Goal: Find specific fact: Find specific fact

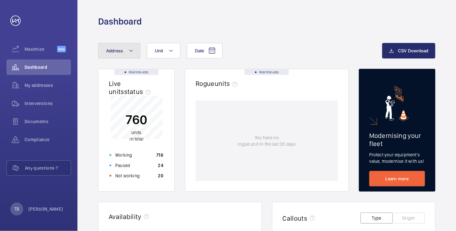
click at [121, 56] on button "Address" at bounding box center [119, 50] width 42 height 15
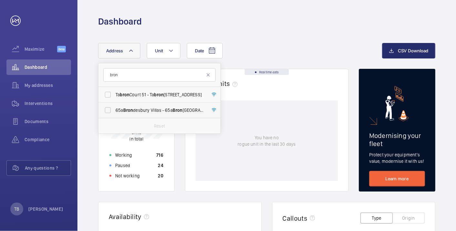
type input "bron"
click at [137, 108] on span "[STREET_ADDRESS]" at bounding box center [159, 110] width 89 height 6
click at [114, 108] on input "[STREET_ADDRESS]" at bounding box center [107, 110] width 13 height 13
checkbox input "true"
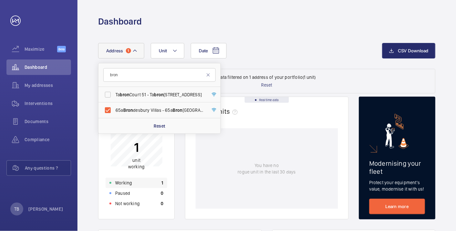
click at [141, 179] on div "Working 1" at bounding box center [136, 182] width 62 height 10
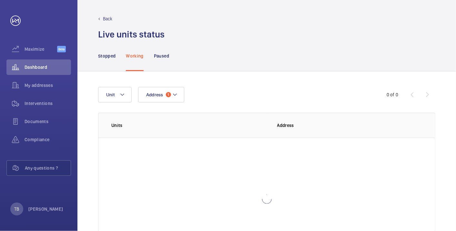
scroll to position [44, 0]
click at [301, 144] on p "65a Brondesbury Villas" at bounding box center [300, 146] width 46 height 4
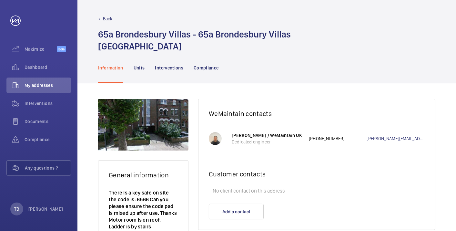
scroll to position [40, 0]
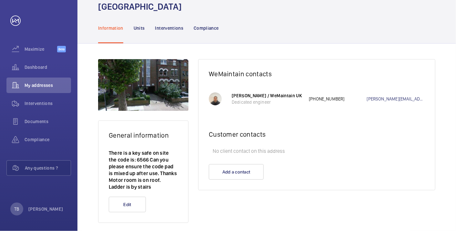
click at [122, 163] on p "There is a key safe on site the code is: 6566 Can you please ensure the code pa…" at bounding box center [143, 169] width 69 height 41
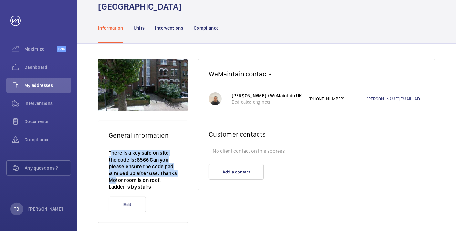
drag, startPoint x: 111, startPoint y: 151, endPoint x: 164, endPoint y: 171, distance: 57.0
click at [164, 171] on p "There is a key safe on site the code is: 6566 Can you please ensure the code pa…" at bounding box center [143, 169] width 69 height 41
drag, startPoint x: 164, startPoint y: 171, endPoint x: 158, endPoint y: 170, distance: 6.8
click at [158, 170] on p "There is a key safe on site the code is: 6566 Can you please ensure the code pa…" at bounding box center [143, 169] width 69 height 41
click at [154, 159] on p "There is a key safe on site the code is: 6566 Can you please ensure the code pa…" at bounding box center [143, 169] width 69 height 41
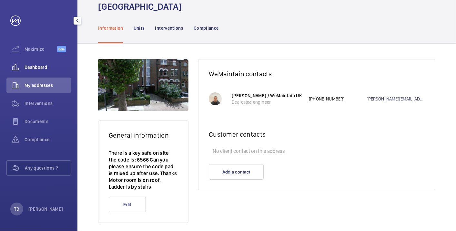
click at [42, 65] on span "Dashboard" at bounding box center [48, 67] width 46 height 6
